Goal: Transaction & Acquisition: Purchase product/service

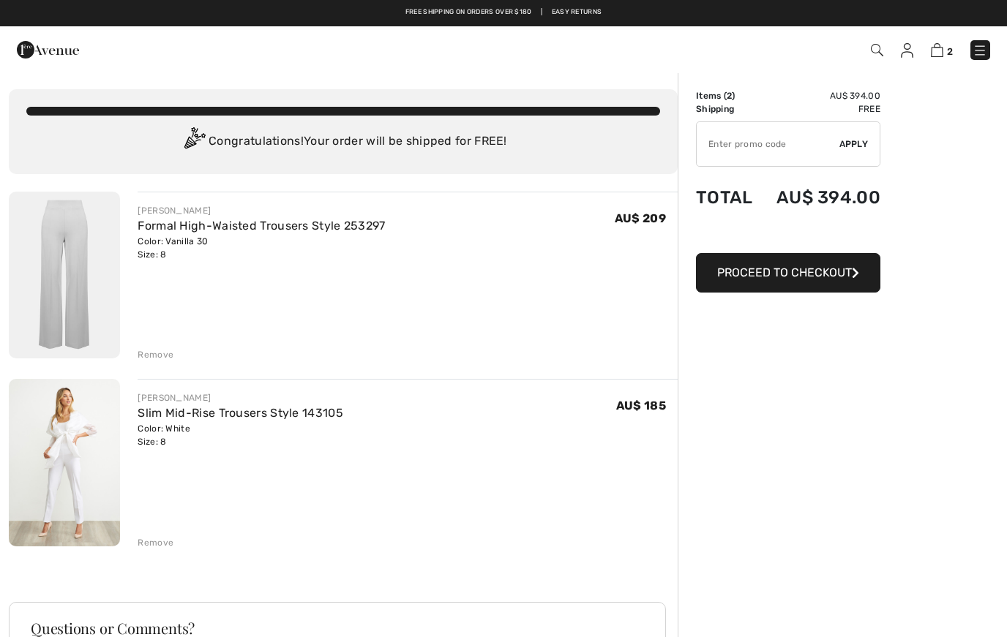
click at [170, 366] on div "[PERSON_NAME] Formal High-Waisted Trousers Style 253297 Color: Vanilla 30 Size:…" at bounding box center [343, 518] width 669 height 653
click at [168, 356] on div "Remove" at bounding box center [156, 354] width 36 height 13
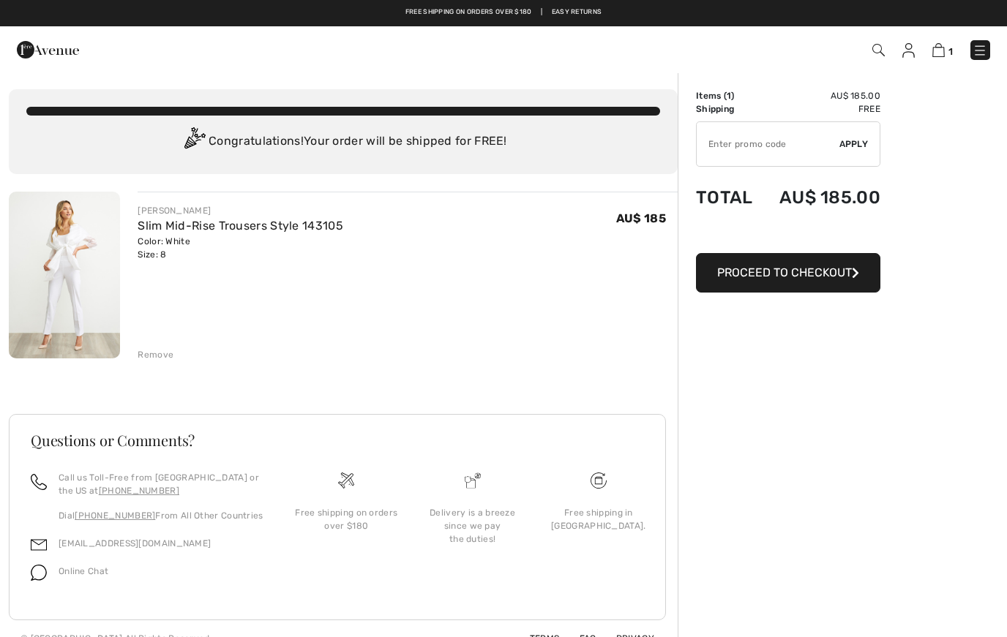
click at [797, 271] on span "Proceed to Checkout" at bounding box center [784, 273] width 135 height 14
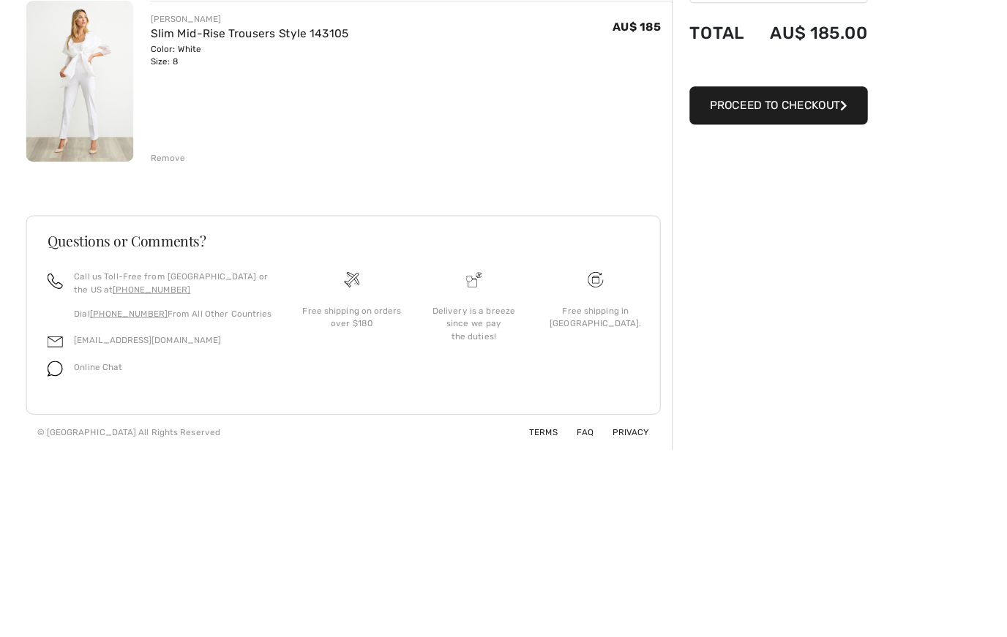
scroll to position [50, 0]
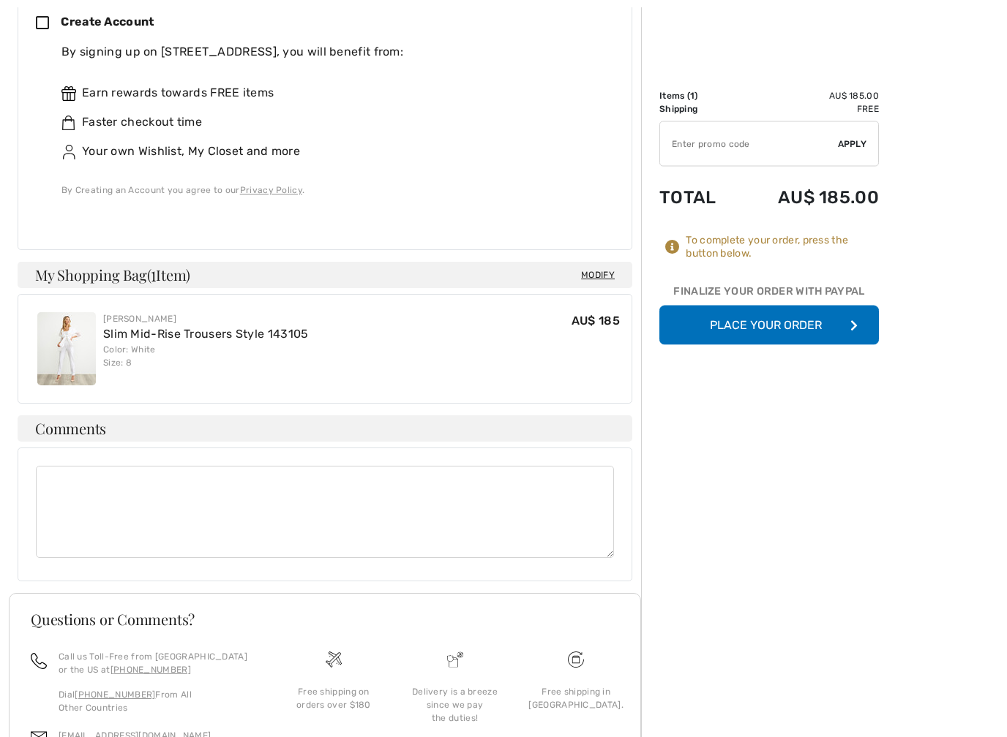
scroll to position [513, 0]
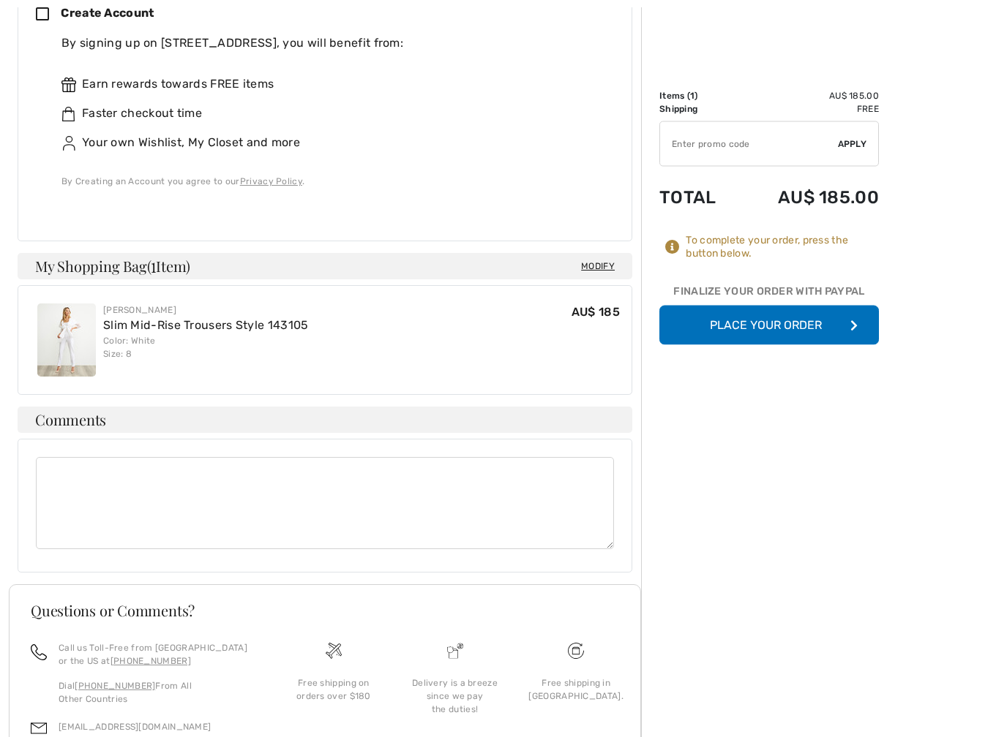
click at [793, 328] on button "Place Your Order" at bounding box center [768, 326] width 219 height 40
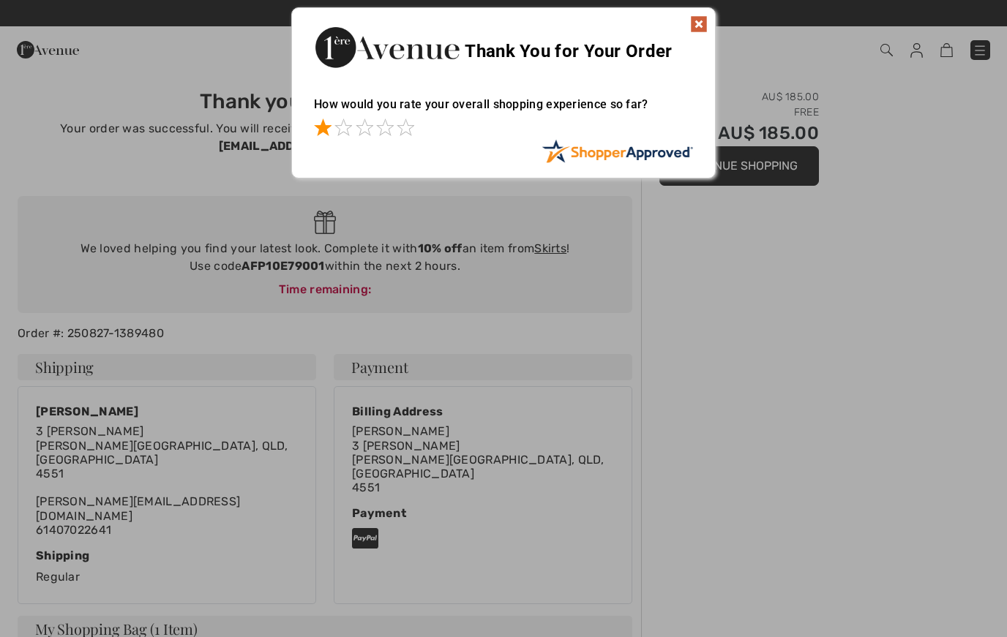
click at [328, 135] on span at bounding box center [323, 128] width 18 height 18
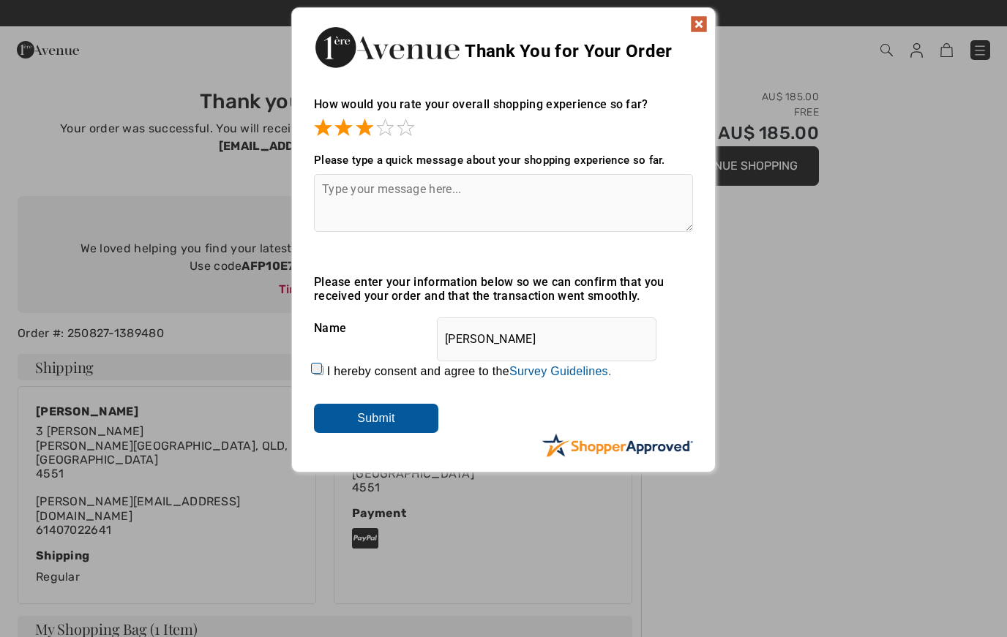
click at [372, 133] on span at bounding box center [365, 128] width 18 height 18
click at [391, 128] on span at bounding box center [385, 128] width 18 height 18
click at [396, 208] on textarea at bounding box center [503, 203] width 379 height 58
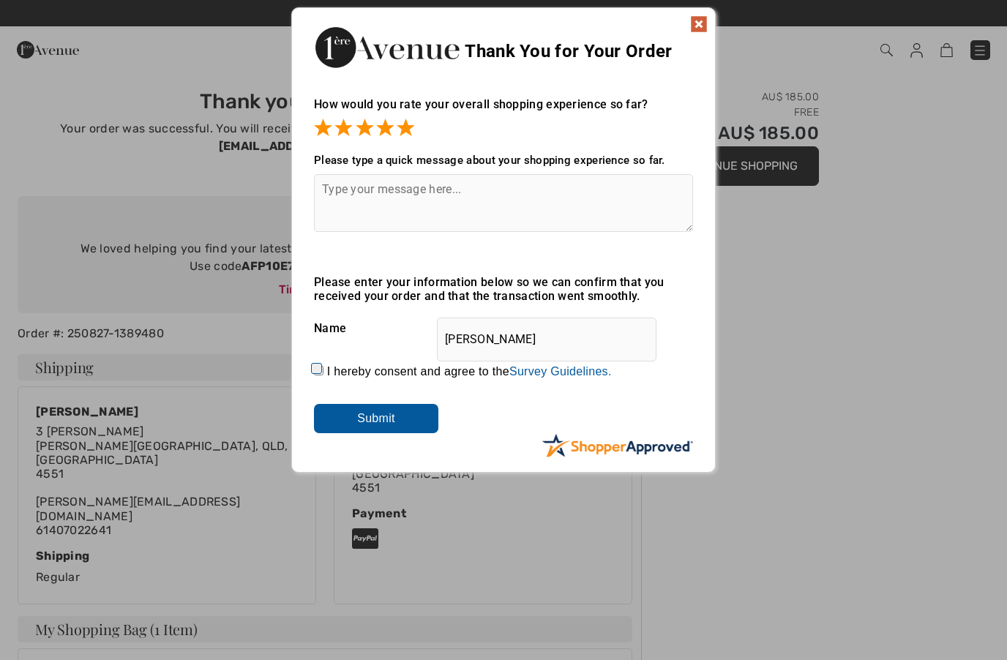
click at [413, 122] on span at bounding box center [405, 128] width 18 height 18
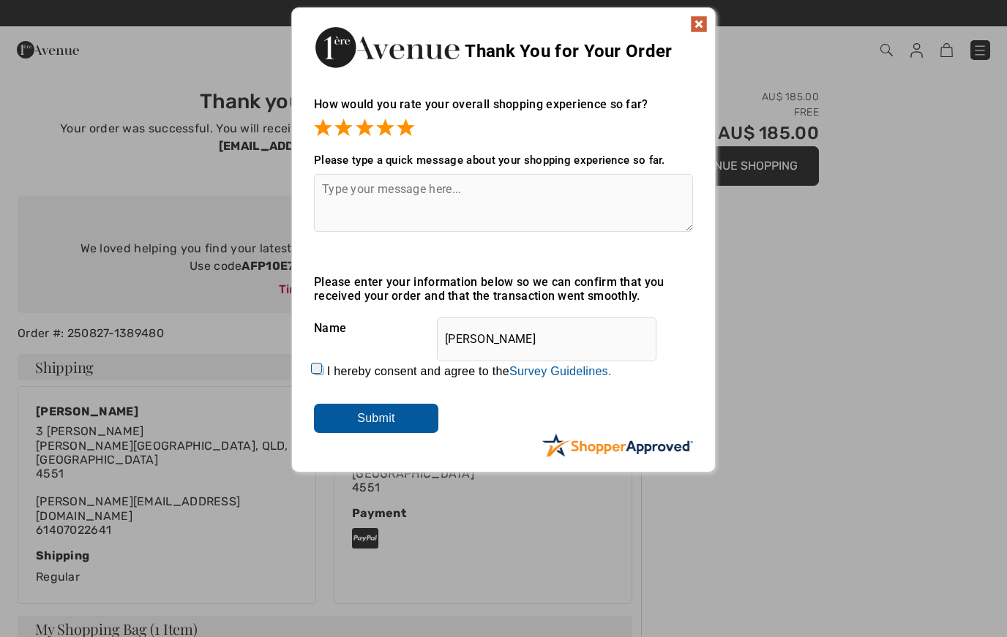
click at [386, 197] on textarea at bounding box center [503, 203] width 379 height 58
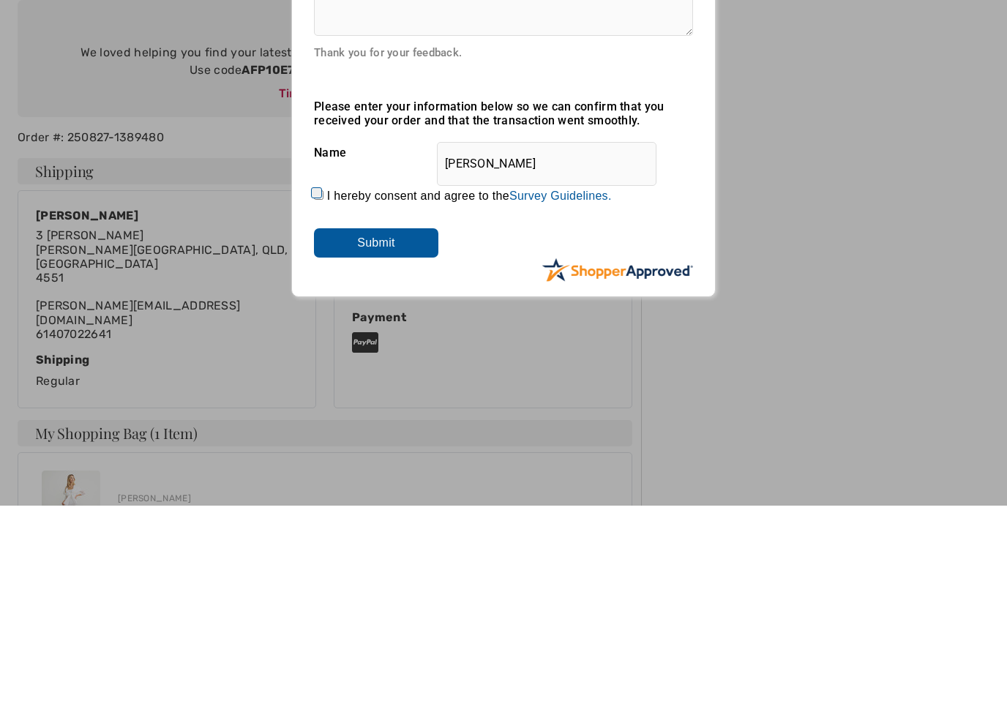
type textarea "I found exactly what I was looking for ,easy on line for buying"
click at [402, 424] on input "Submit" at bounding box center [376, 438] width 124 height 29
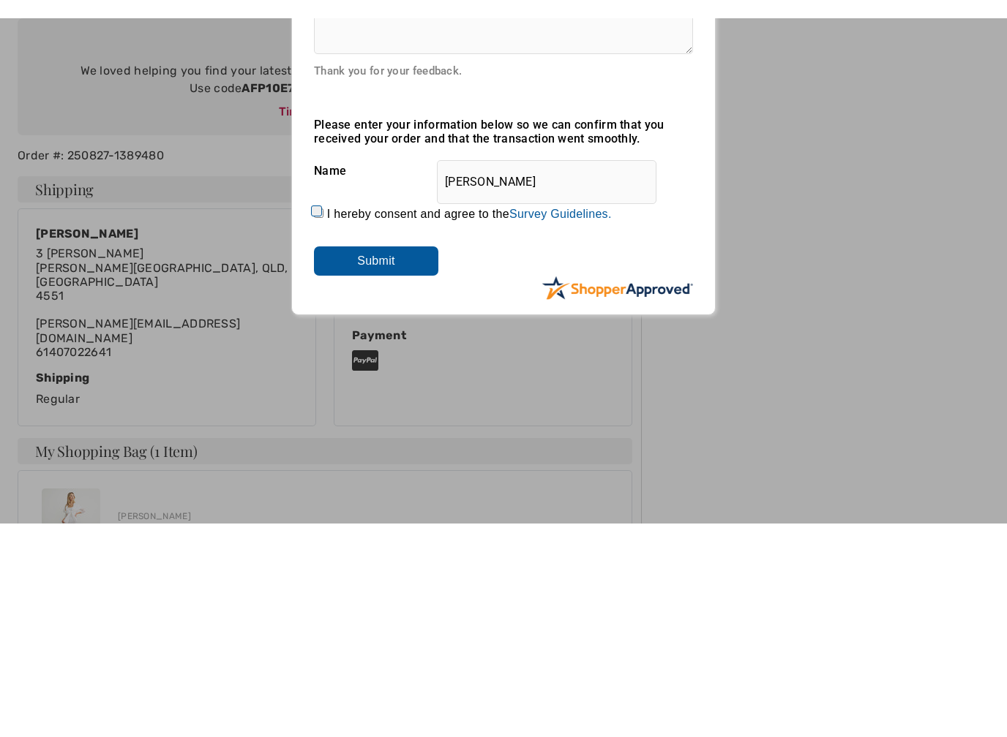
scroll to position [196, 0]
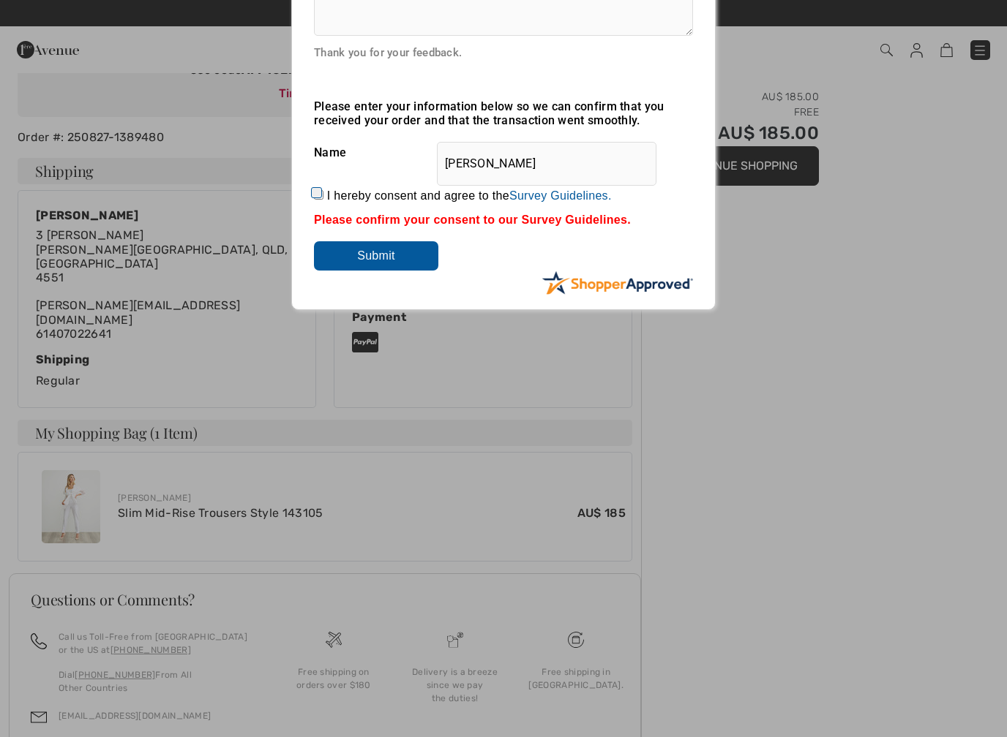
click at [339, 189] on label "I hereby consent and agree to the By submitting a review, you grant permission …" at bounding box center [469, 195] width 285 height 13
click at [323, 190] on input "I hereby consent and agree to the By submitting a review, you grant permission …" at bounding box center [319, 195] width 10 height 10
checkbox input "true"
click at [394, 267] on input "Submit" at bounding box center [376, 255] width 124 height 29
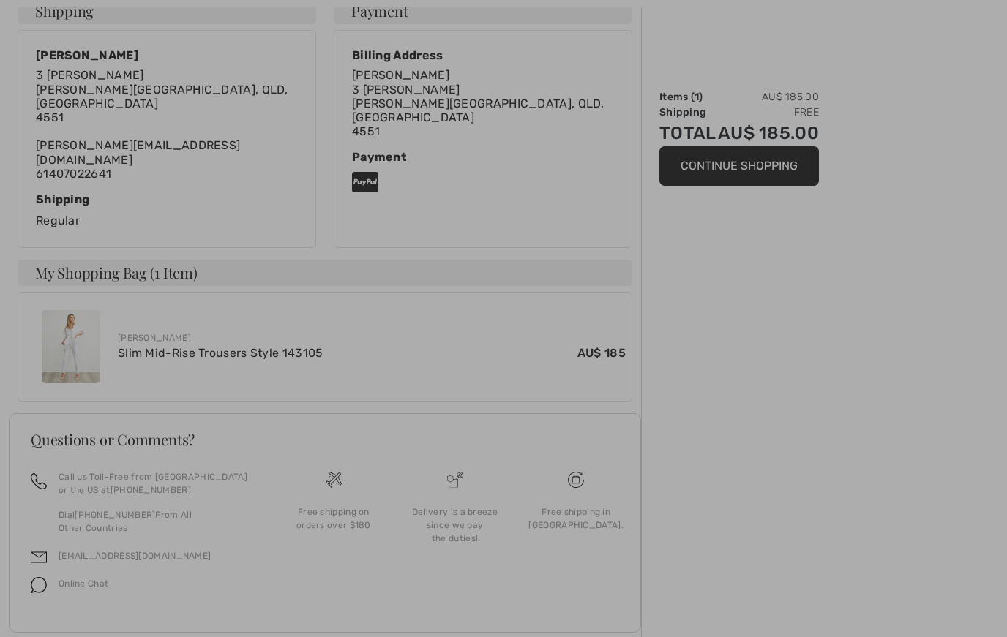
scroll to position [359, 0]
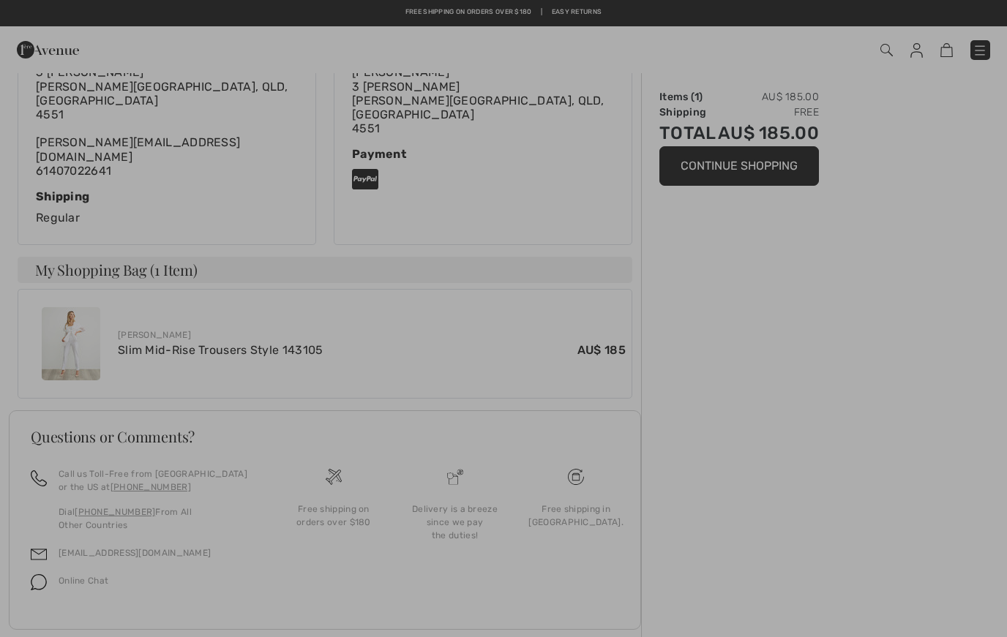
click at [752, 182] on div at bounding box center [503, 318] width 1007 height 637
click at [745, 162] on div at bounding box center [503, 318] width 1007 height 637
click at [775, 172] on div at bounding box center [503, 318] width 1007 height 637
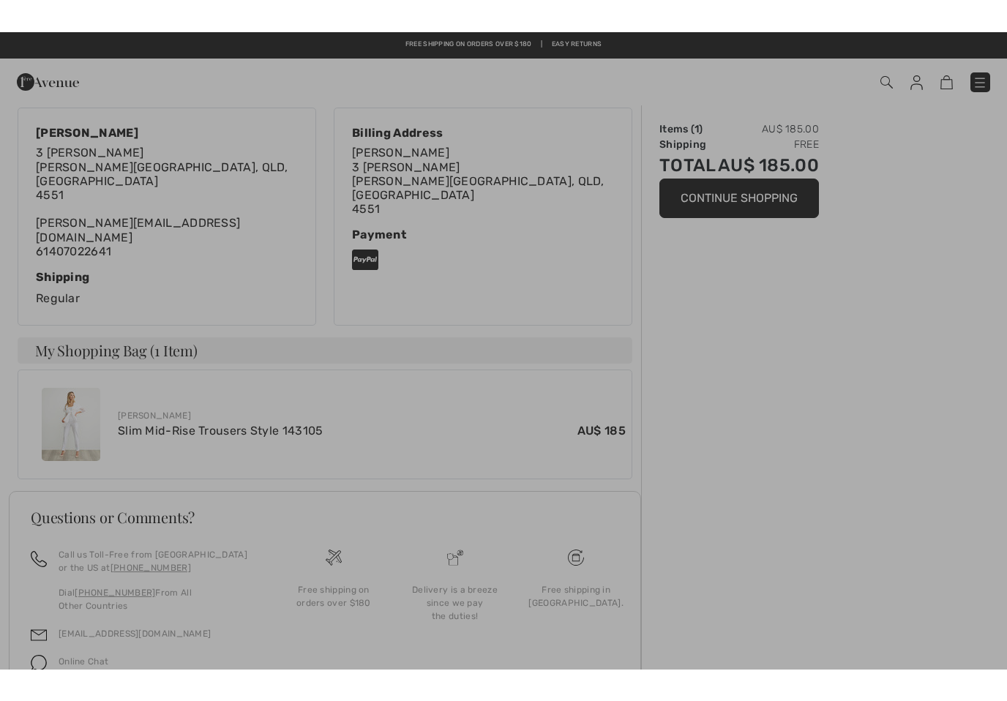
scroll to position [0, 0]
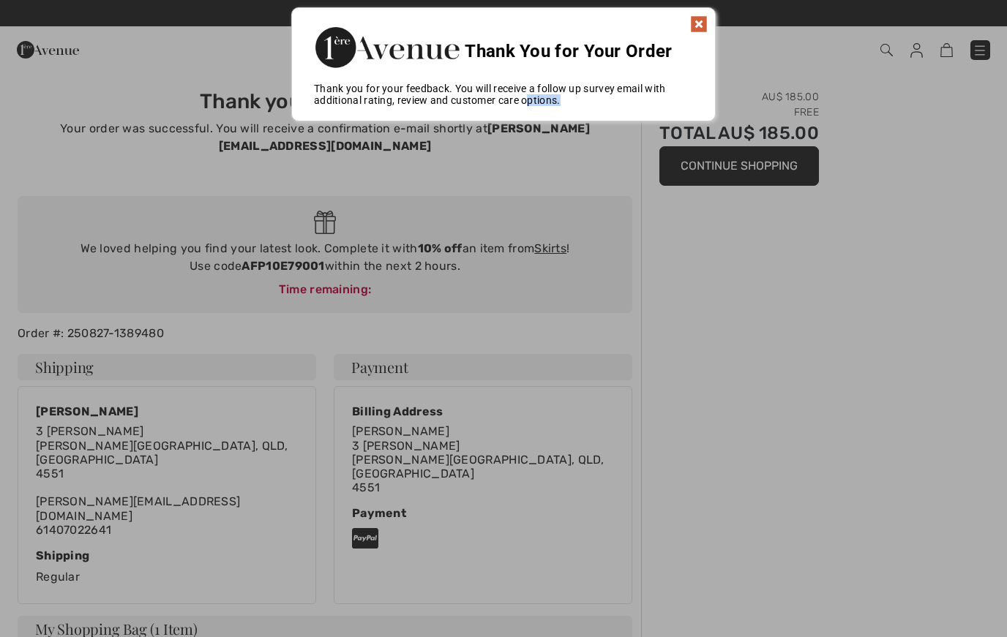
click at [881, 157] on div at bounding box center [503, 318] width 1007 height 637
click at [705, 28] on img at bounding box center [699, 24] width 18 height 18
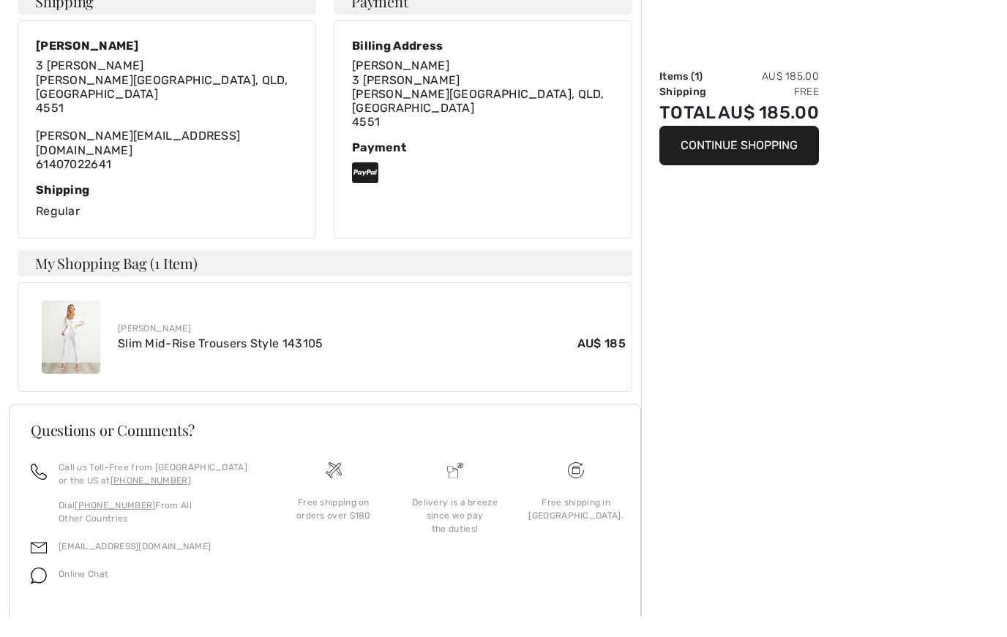
scroll to position [359, 0]
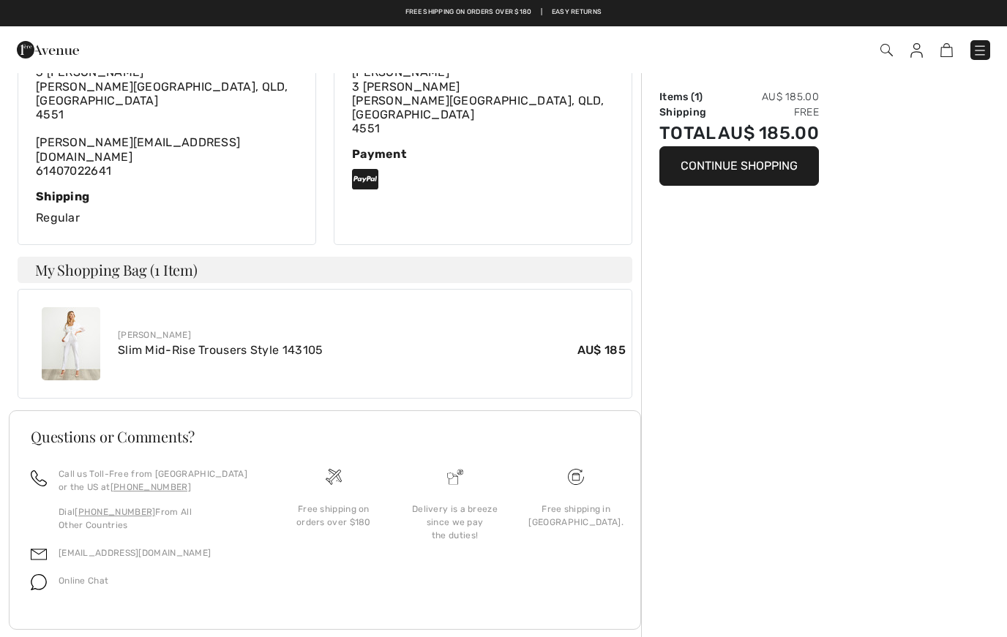
click at [310, 343] on link "Slim Mid-Rise Trousers Style 143105" at bounding box center [221, 350] width 206 height 14
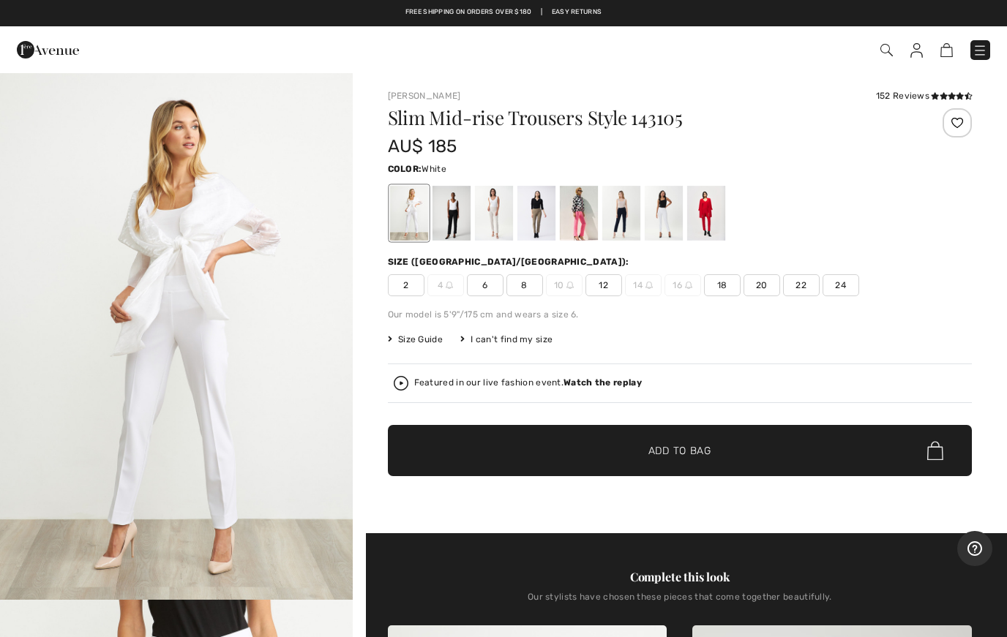
click at [728, 320] on div "Our model is 5'9"/175 cm and wears a size 6." at bounding box center [680, 314] width 584 height 13
click at [889, 52] on img at bounding box center [886, 50] width 12 height 12
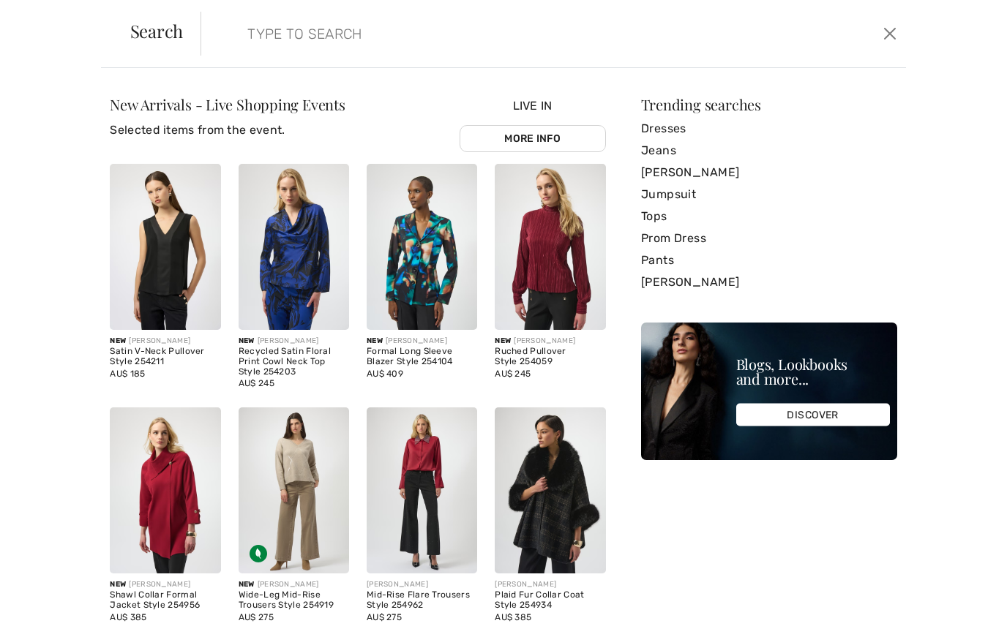
click at [323, 41] on input "search" at bounding box center [476, 34] width 481 height 44
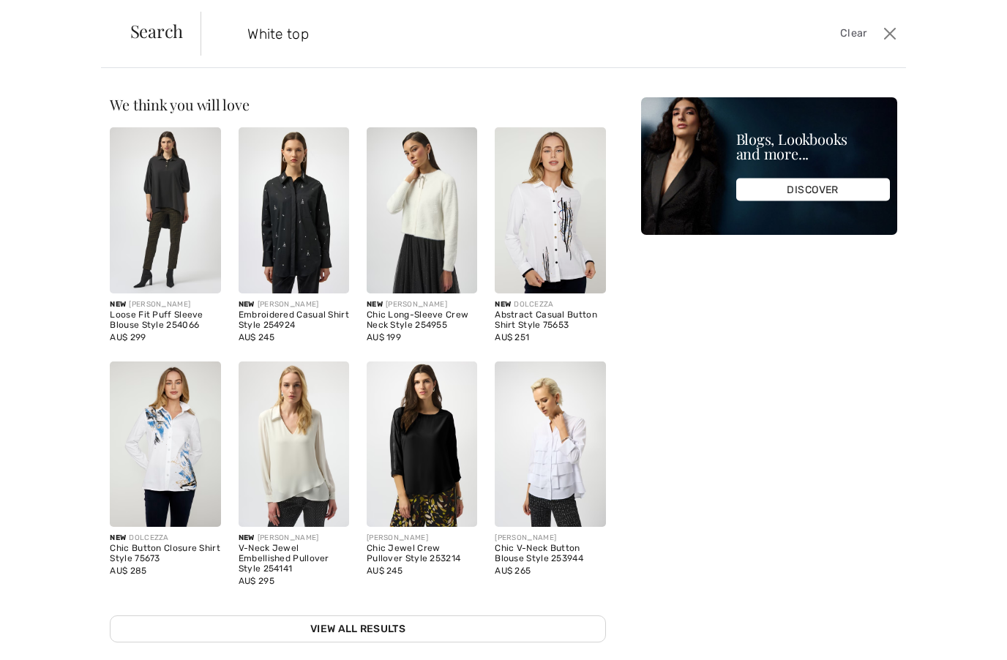
type input "White top"
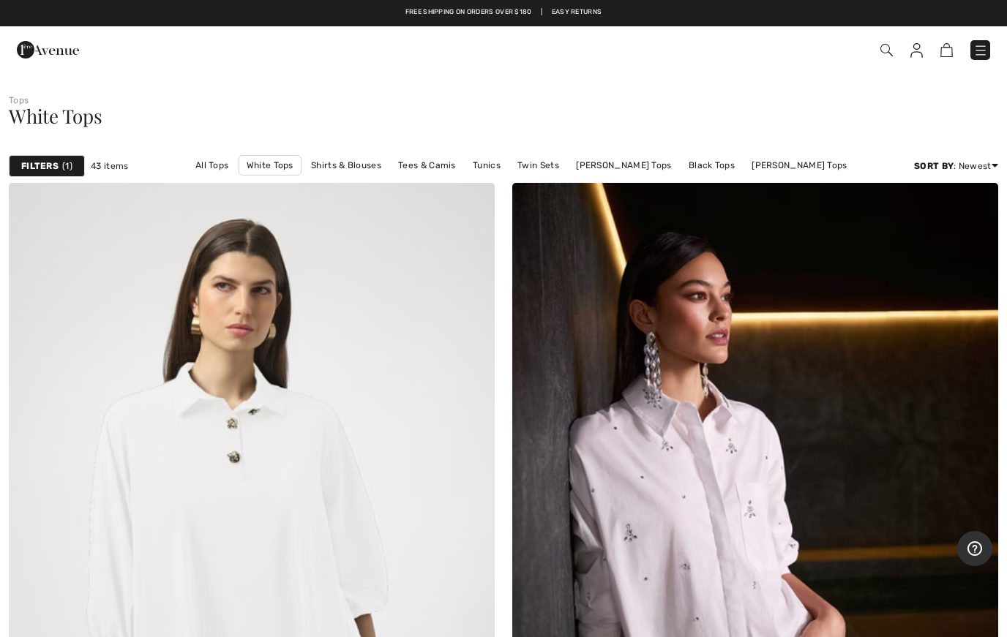
click at [880, 62] on div "Checkout" at bounding box center [711, 50] width 580 height 30
click at [890, 48] on img at bounding box center [886, 50] width 12 height 12
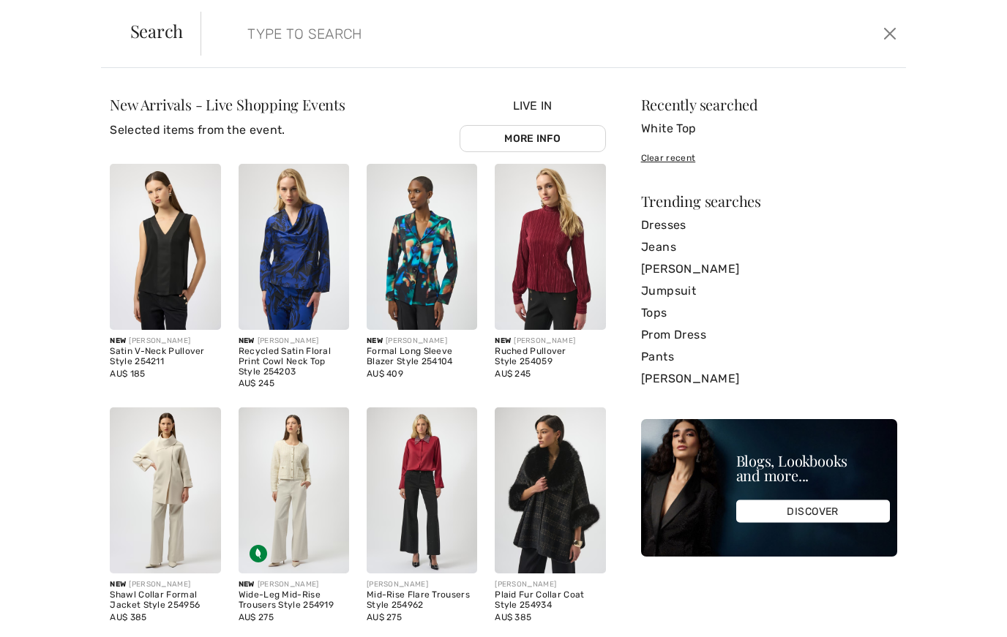
click at [323, 46] on input "search" at bounding box center [476, 34] width 481 height 44
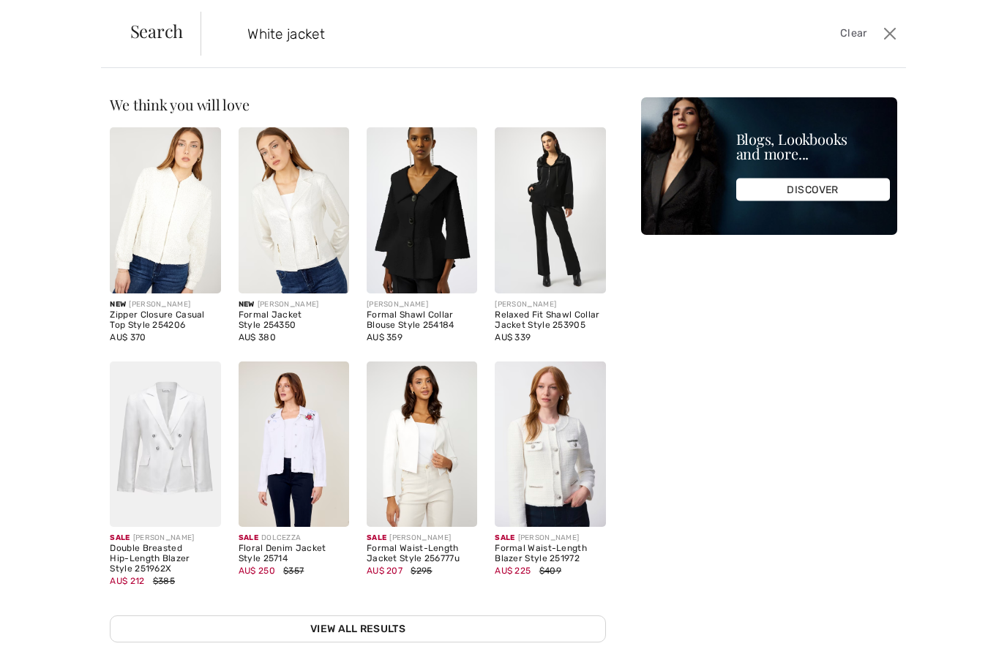
type input "White jacket"
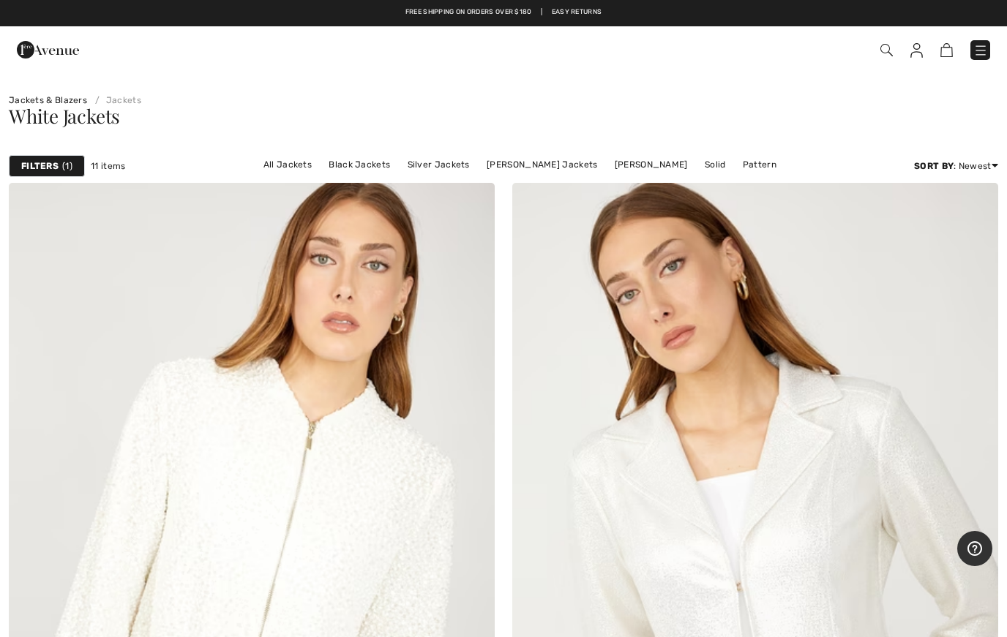
click at [895, 74] on div "Jackets & Blazers Jackets" at bounding box center [503, 89] width 1007 height 35
click at [892, 46] on img at bounding box center [886, 50] width 12 height 12
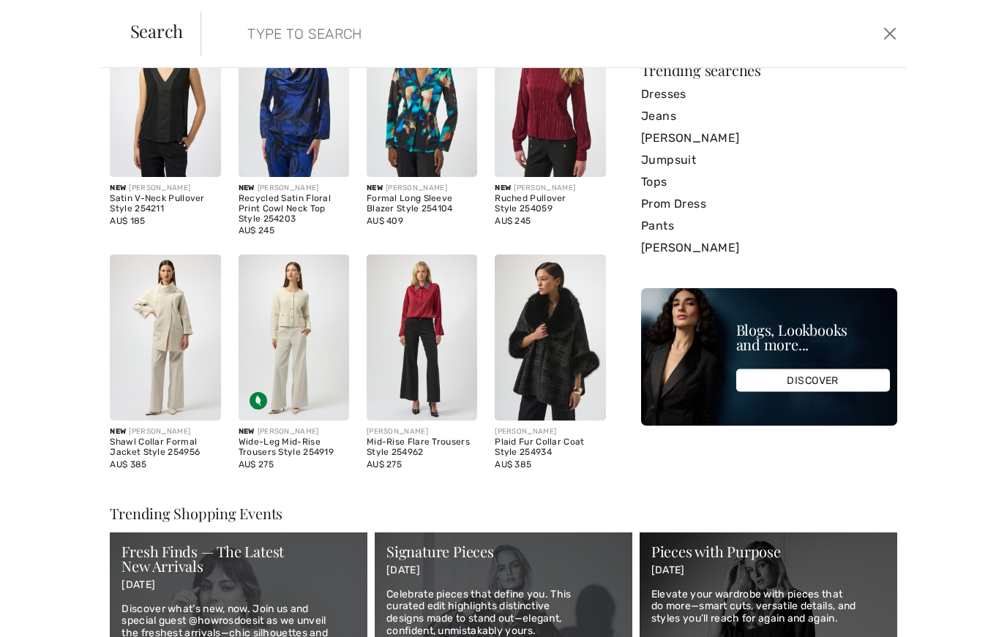
scroll to position [154, 0]
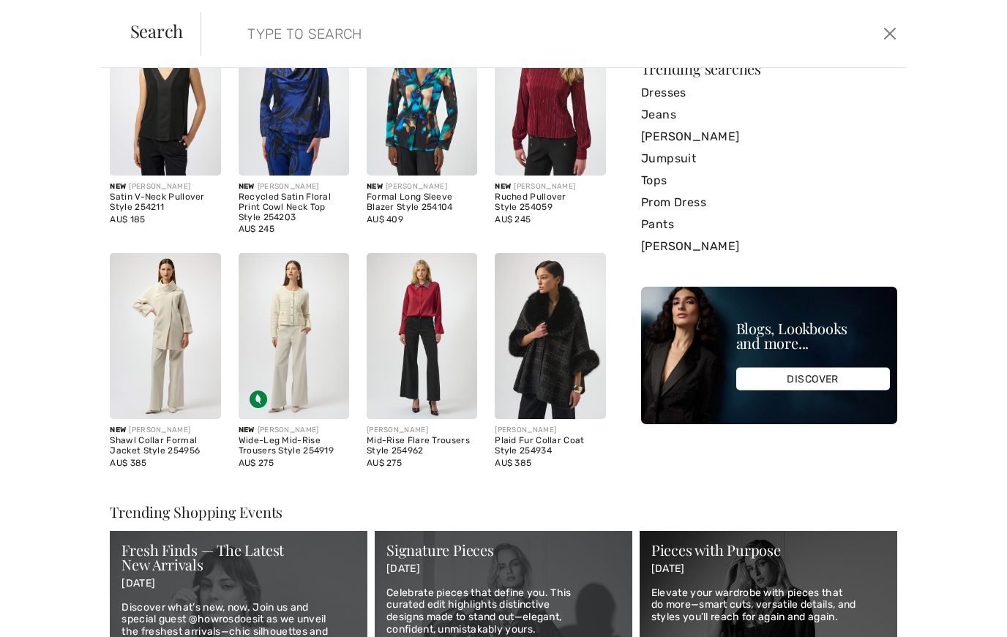
click at [669, 187] on link "Tops" at bounding box center [769, 181] width 256 height 22
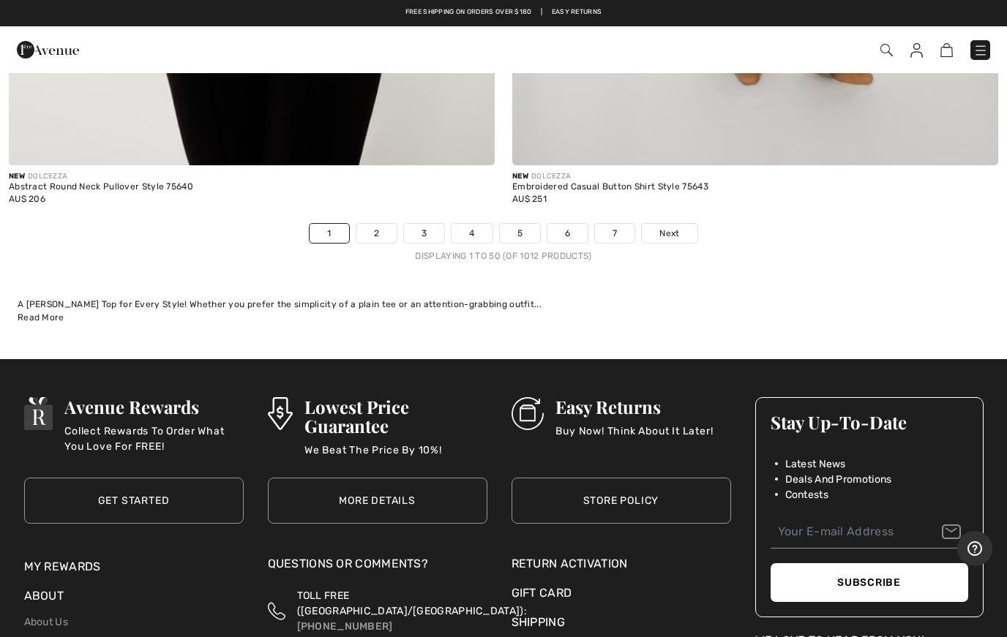
scroll to position [20312, 0]
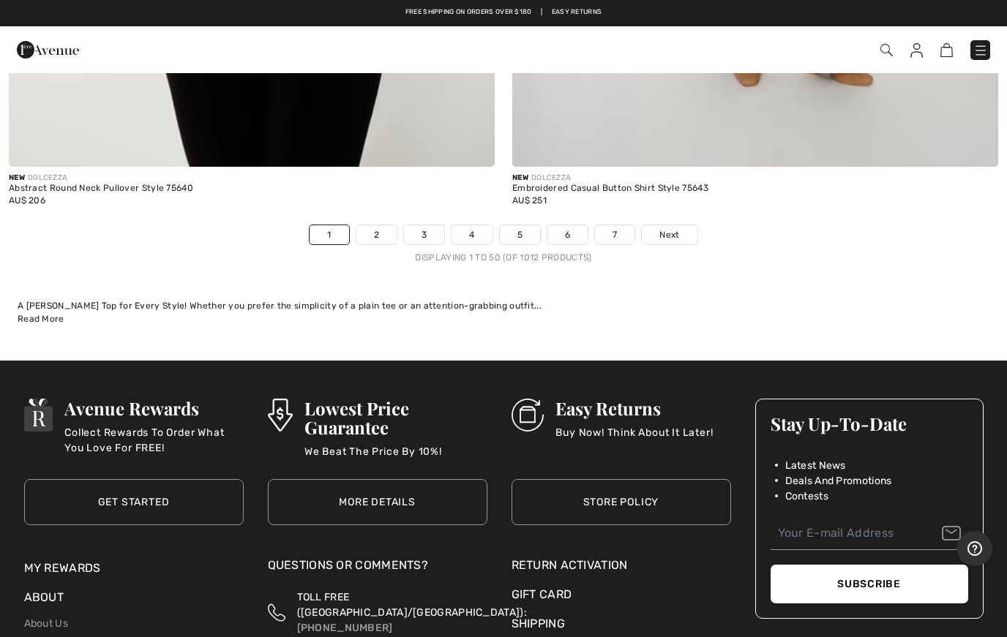
click at [384, 251] on div "Displaying 1 to 50 (of 1012 products)" at bounding box center [503, 257] width 1007 height 13
click at [394, 225] on link "2" at bounding box center [376, 234] width 40 height 19
click at [393, 227] on link "2" at bounding box center [376, 234] width 40 height 19
click at [451, 225] on link "4" at bounding box center [471, 234] width 40 height 19
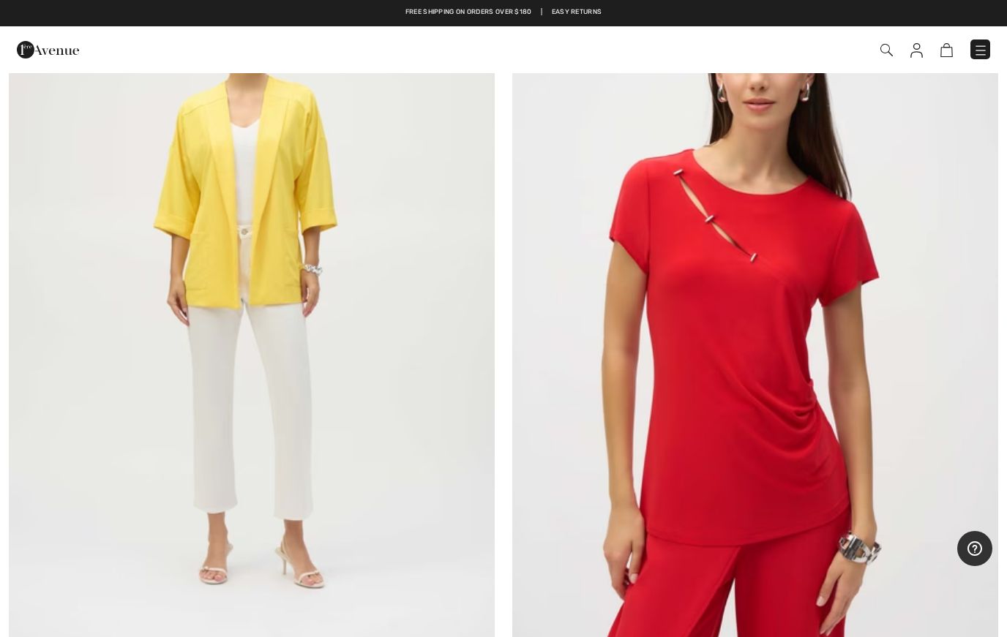
scroll to position [14872, 0]
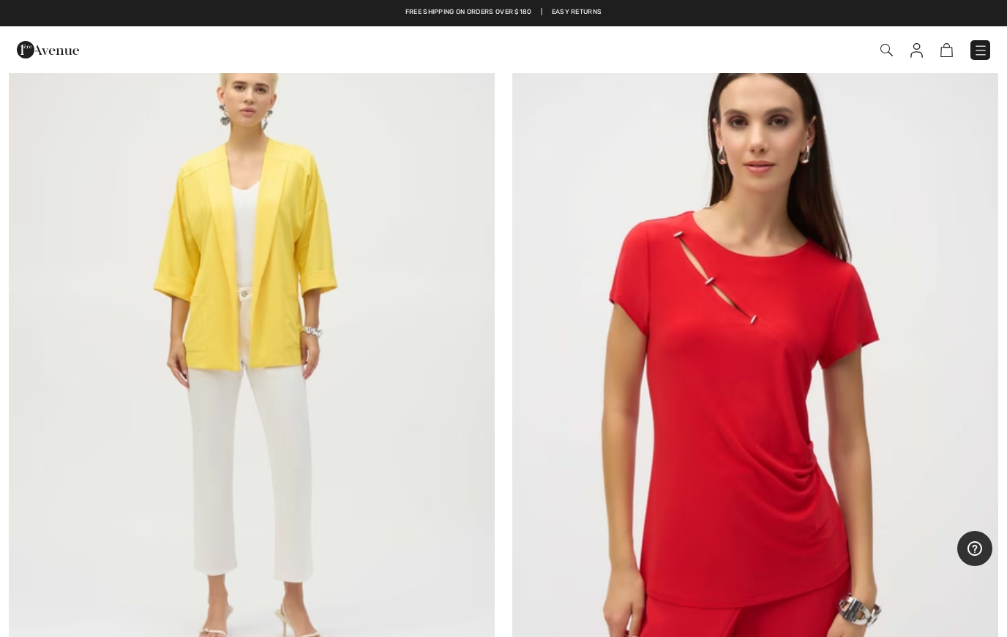
click at [1002, 64] on div "Checkout" at bounding box center [503, 49] width 1007 height 47
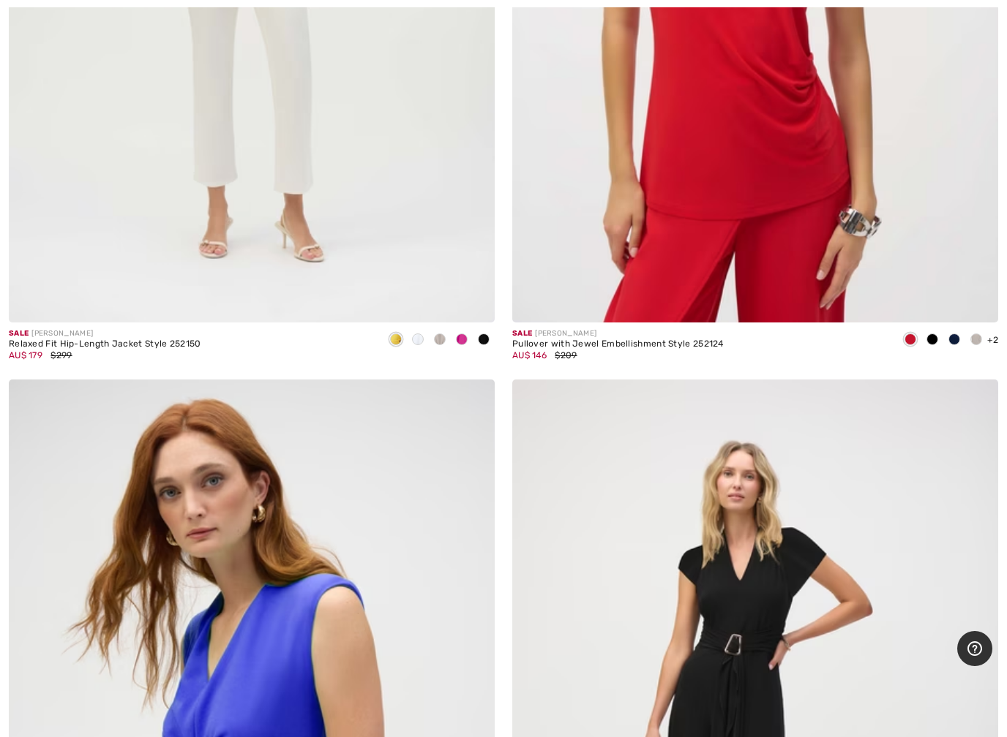
scroll to position [15267, 0]
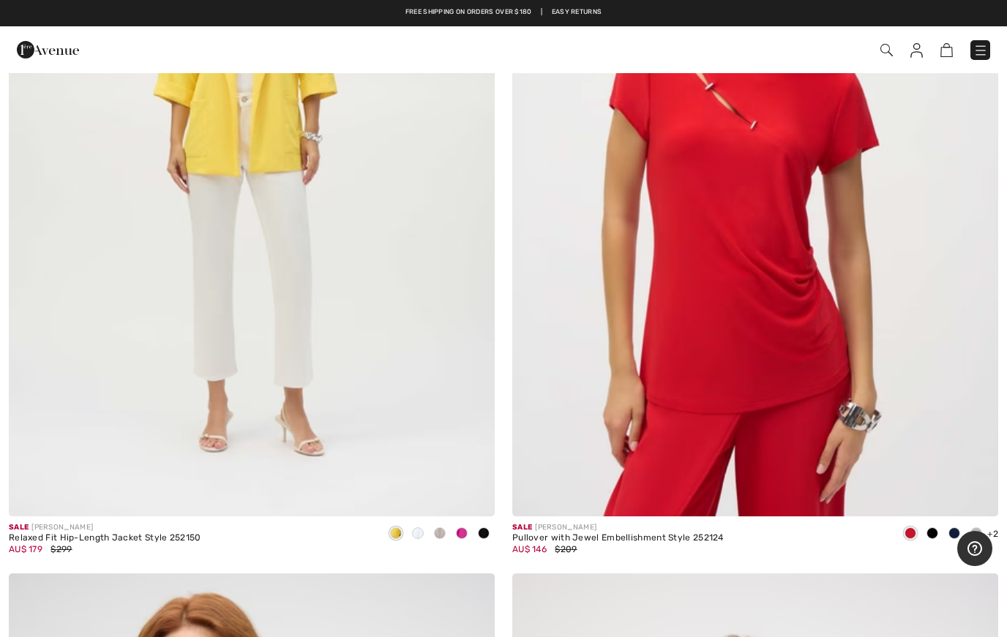
scroll to position [14988, 0]
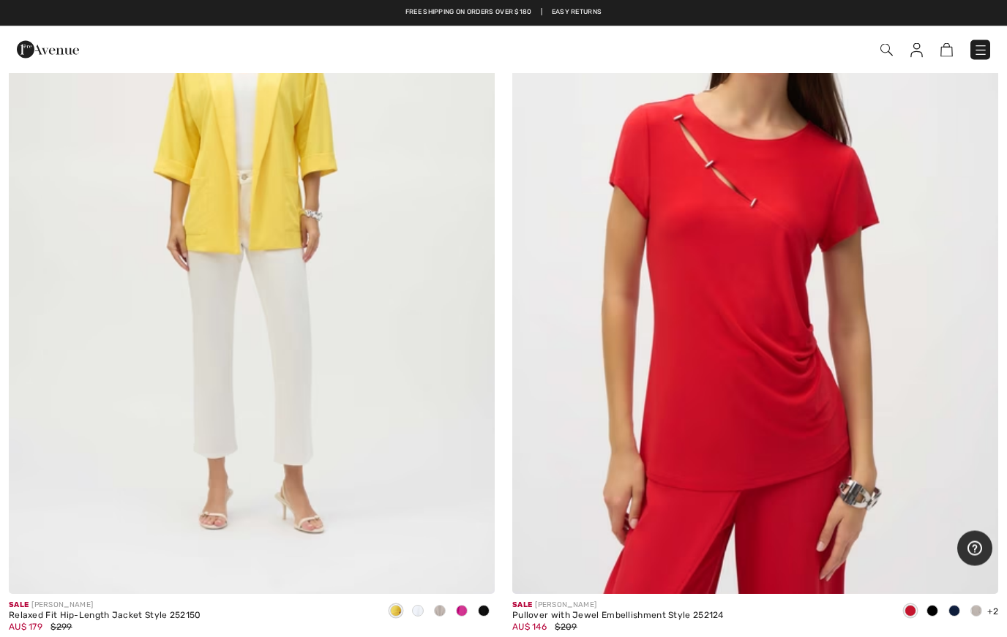
click at [824, 257] on img at bounding box center [755, 230] width 486 height 729
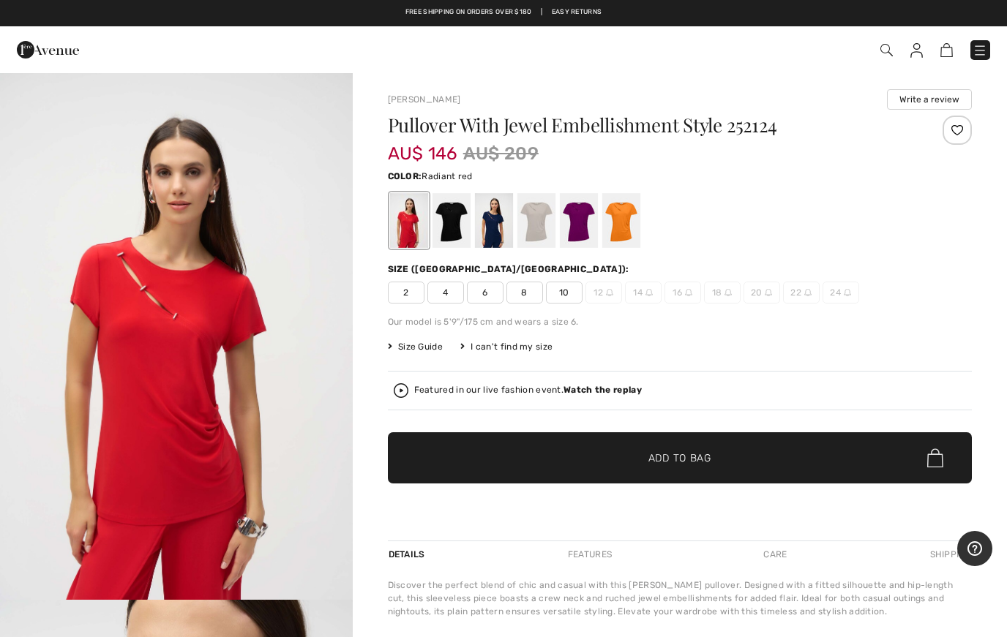
click at [546, 294] on span "10" at bounding box center [564, 293] width 37 height 22
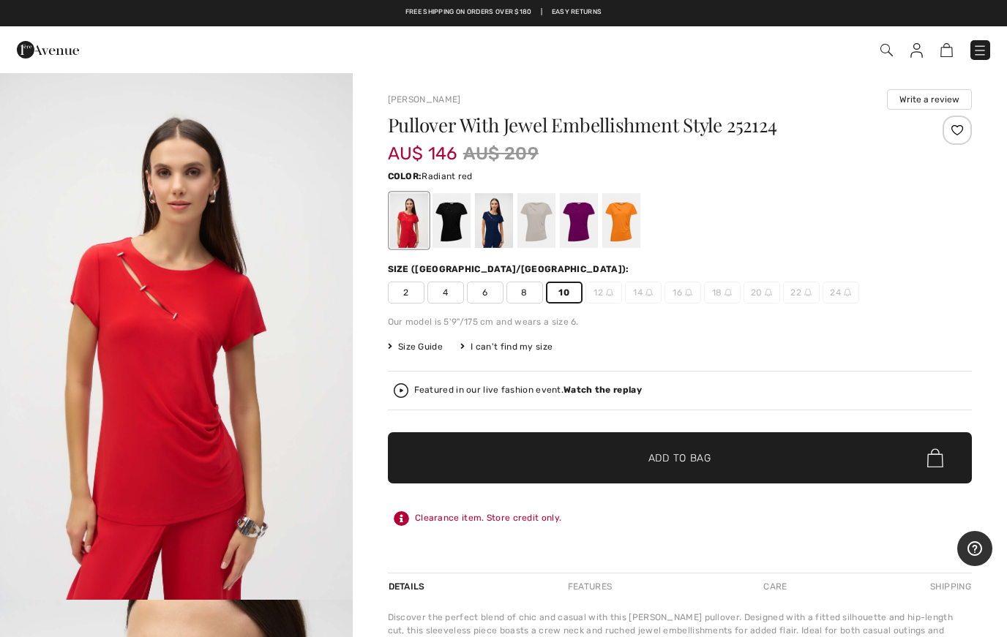
click at [533, 301] on span "8" at bounding box center [524, 293] width 37 height 22
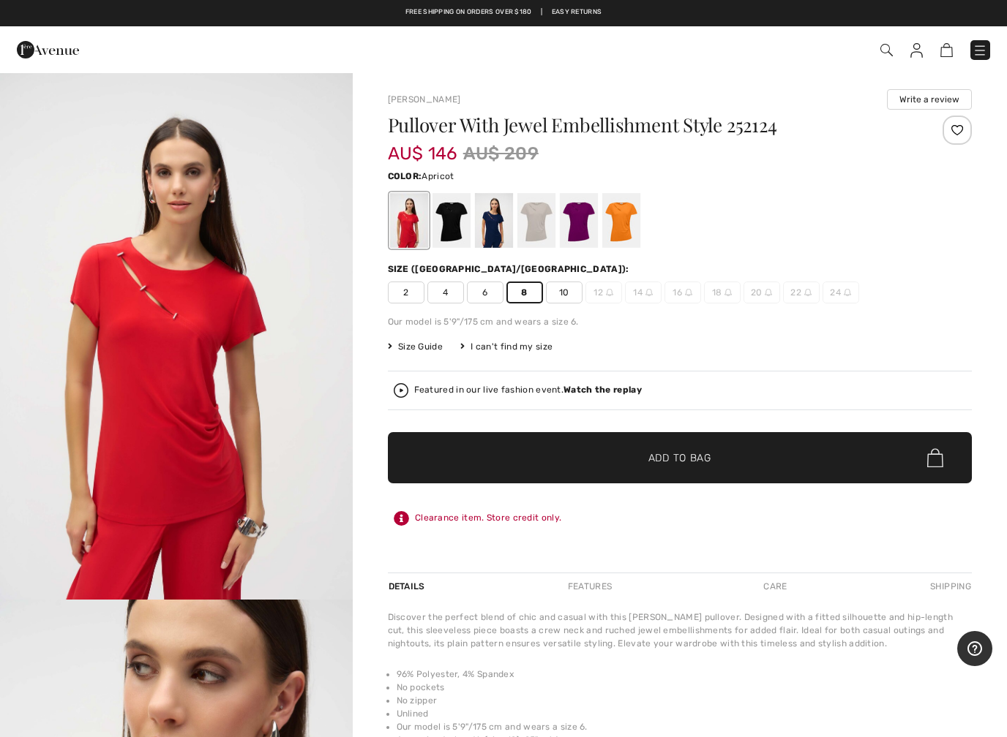
click at [631, 230] on div at bounding box center [620, 220] width 38 height 55
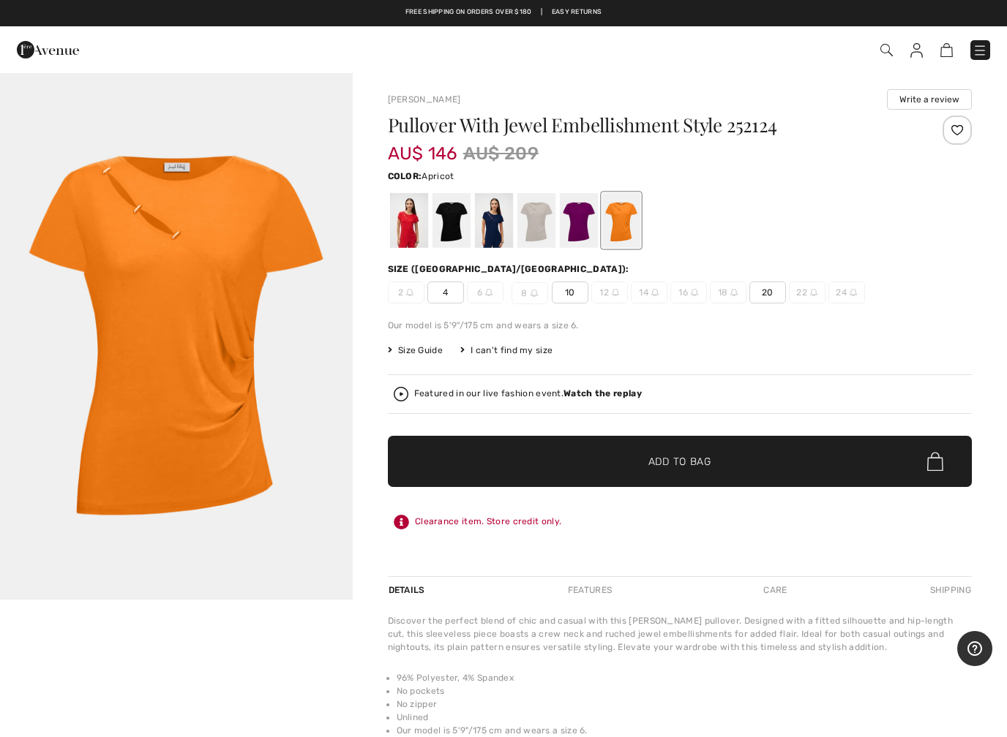
click at [587, 236] on div at bounding box center [578, 220] width 38 height 55
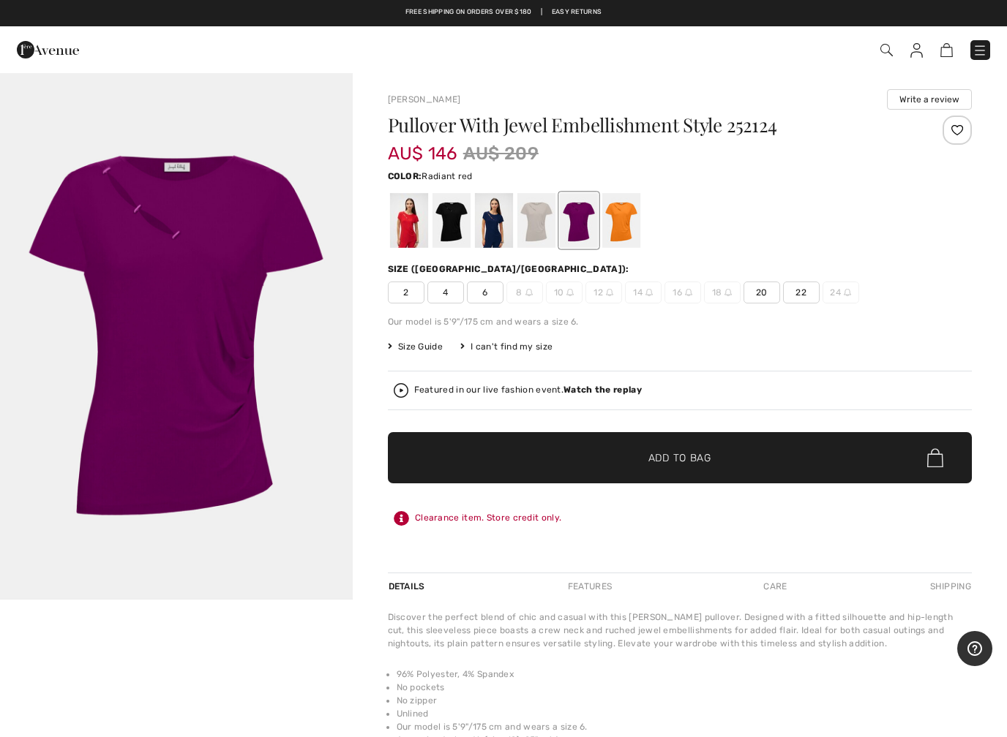
click at [424, 231] on div at bounding box center [408, 220] width 38 height 55
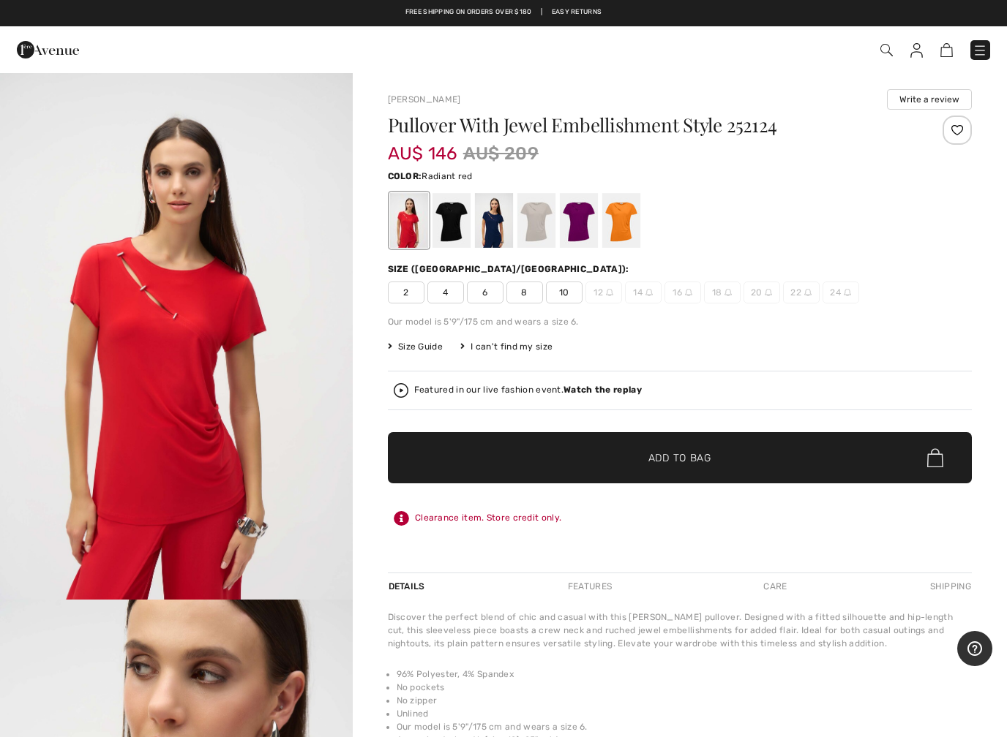
click at [536, 304] on div "Pullover With Jewel Embellishment Style 252124 AU$ 146 AU$ 209 Color: Radiant r…" at bounding box center [680, 344] width 584 height 457
click at [540, 299] on span "8" at bounding box center [524, 293] width 37 height 22
click at [434, 346] on span "Size Guide" at bounding box center [415, 346] width 55 height 13
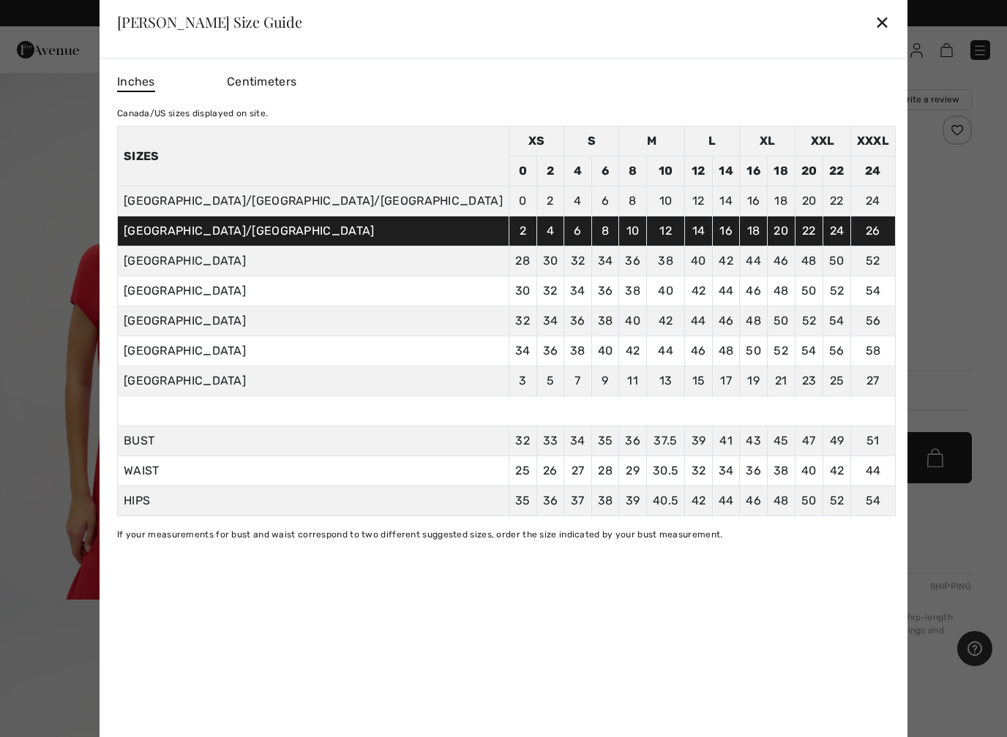
click at [536, 348] on td "36" at bounding box center [550, 351] width 28 height 30
click at [770, 21] on div "Joseph Ribkoff Size Guide ✕" at bounding box center [503, 21] width 808 height 73
click at [874, 26] on div "✕" at bounding box center [881, 22] width 15 height 31
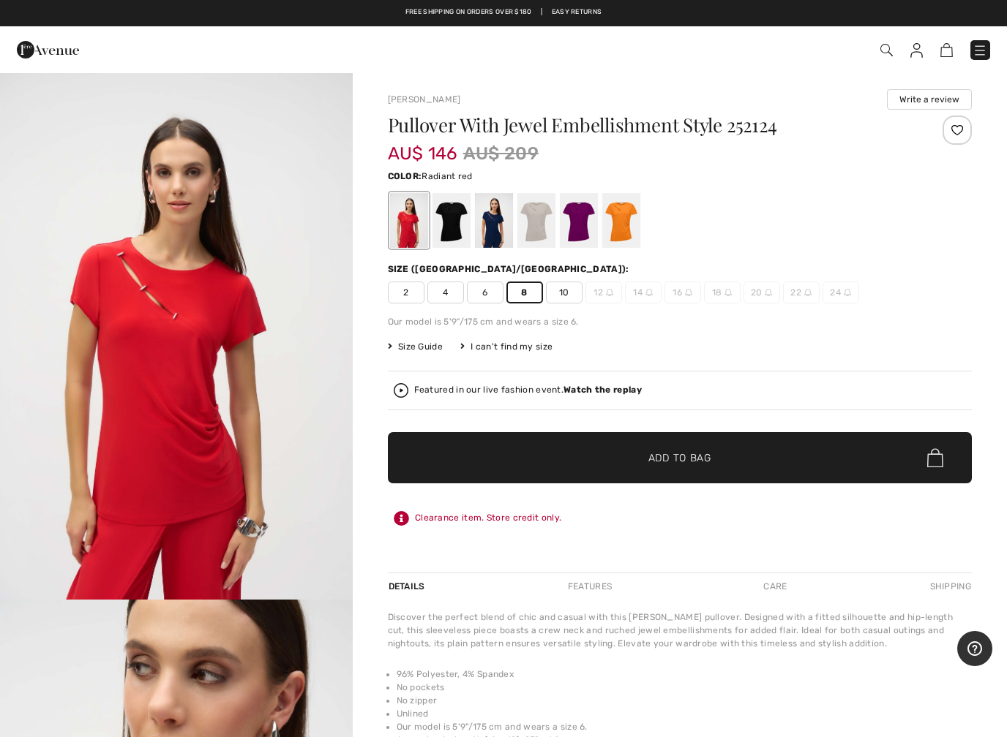
click at [700, 457] on span "Add to Bag" at bounding box center [679, 458] width 63 height 15
click at [690, 461] on span "Add to Bag" at bounding box center [679, 458] width 63 height 15
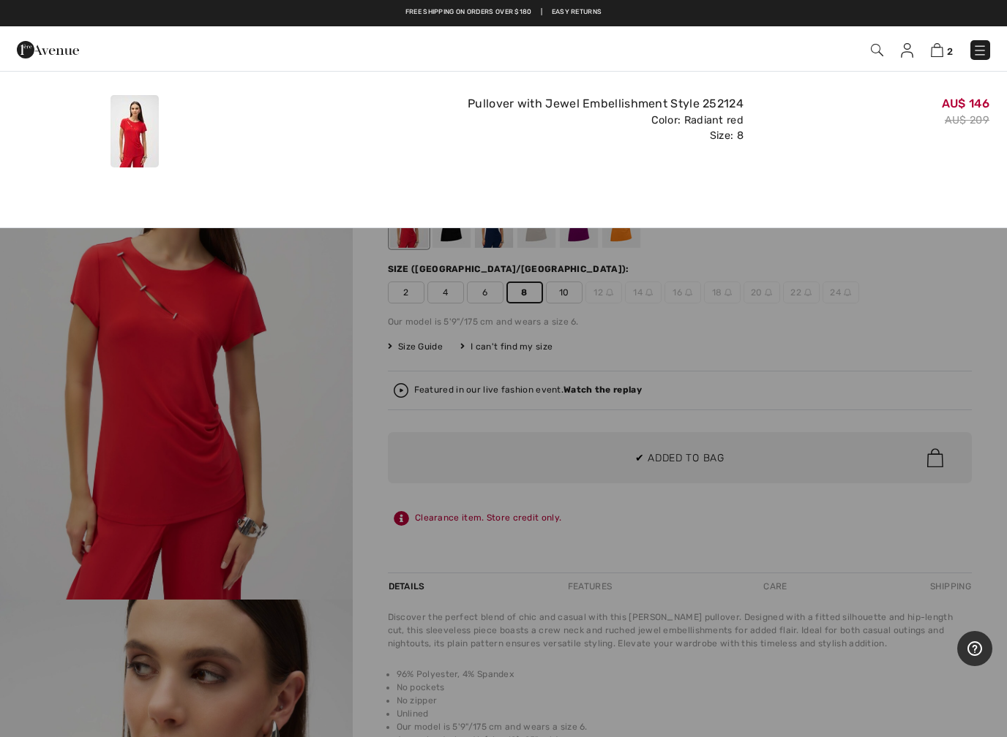
click at [943, 50] on img at bounding box center [936, 50] width 12 height 14
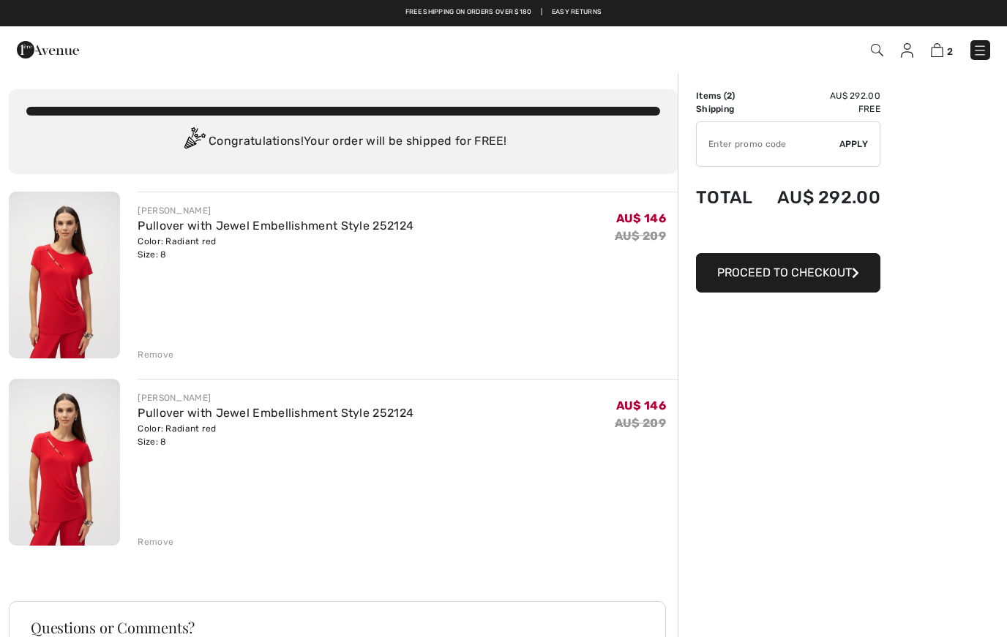
click at [176, 372] on div "[PERSON_NAME] Pullover with Jewel Embellishment Style 252124 Color: Radiant red…" at bounding box center [343, 518] width 669 height 652
click at [173, 361] on div "Remove" at bounding box center [408, 353] width 540 height 16
click at [166, 356] on div "Remove" at bounding box center [156, 354] width 36 height 13
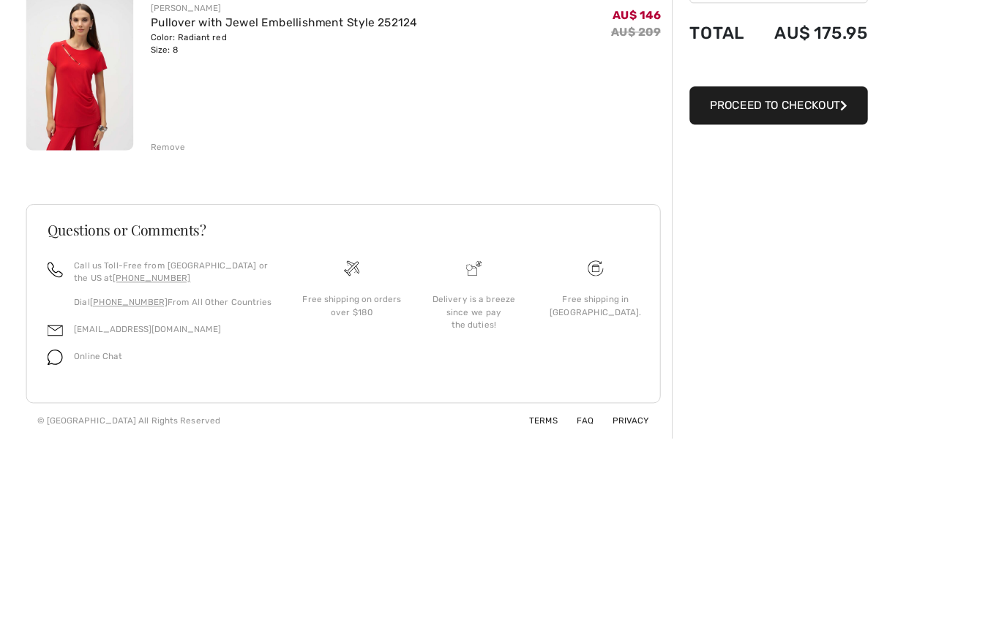
scroll to position [50, 0]
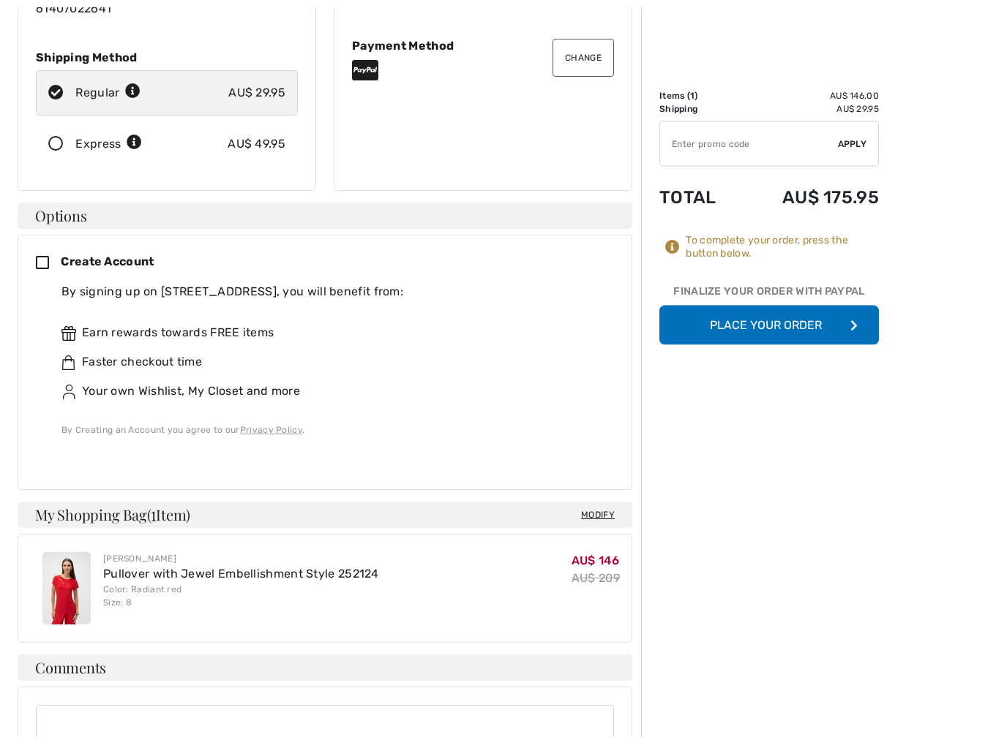
scroll to position [268, 0]
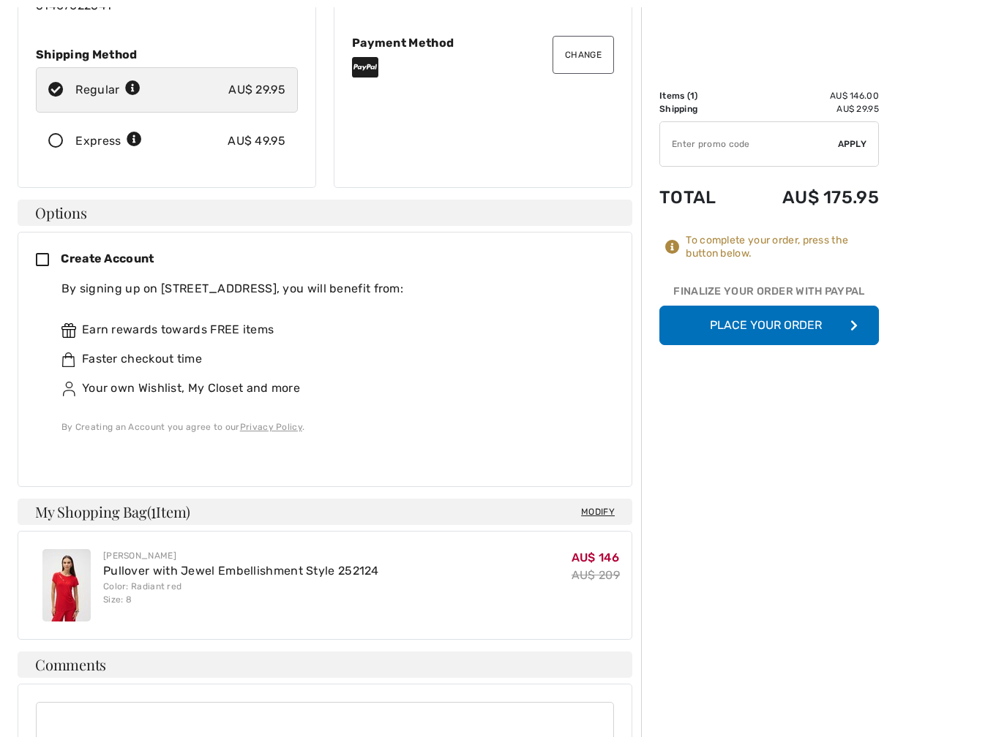
click at [796, 330] on button "Place Your Order" at bounding box center [768, 326] width 219 height 40
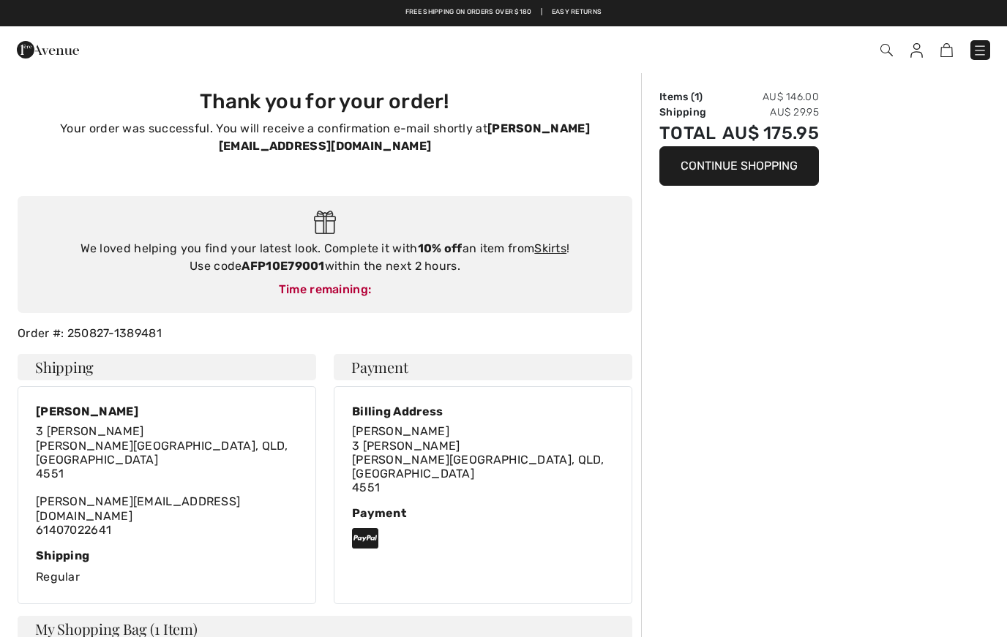
click at [994, 237] on div "Order Summary Items ( 1 ) AU$ 146.00 Shipping AU$ 29.95 Total AU$ 175.95 Contin…" at bounding box center [824, 548] width 366 height 953
click at [9, 118] on div "Thank you for your order! Your order was successful. You will receive a confirm…" at bounding box center [325, 128] width 632 height 113
